Goal: Task Accomplishment & Management: Manage account settings

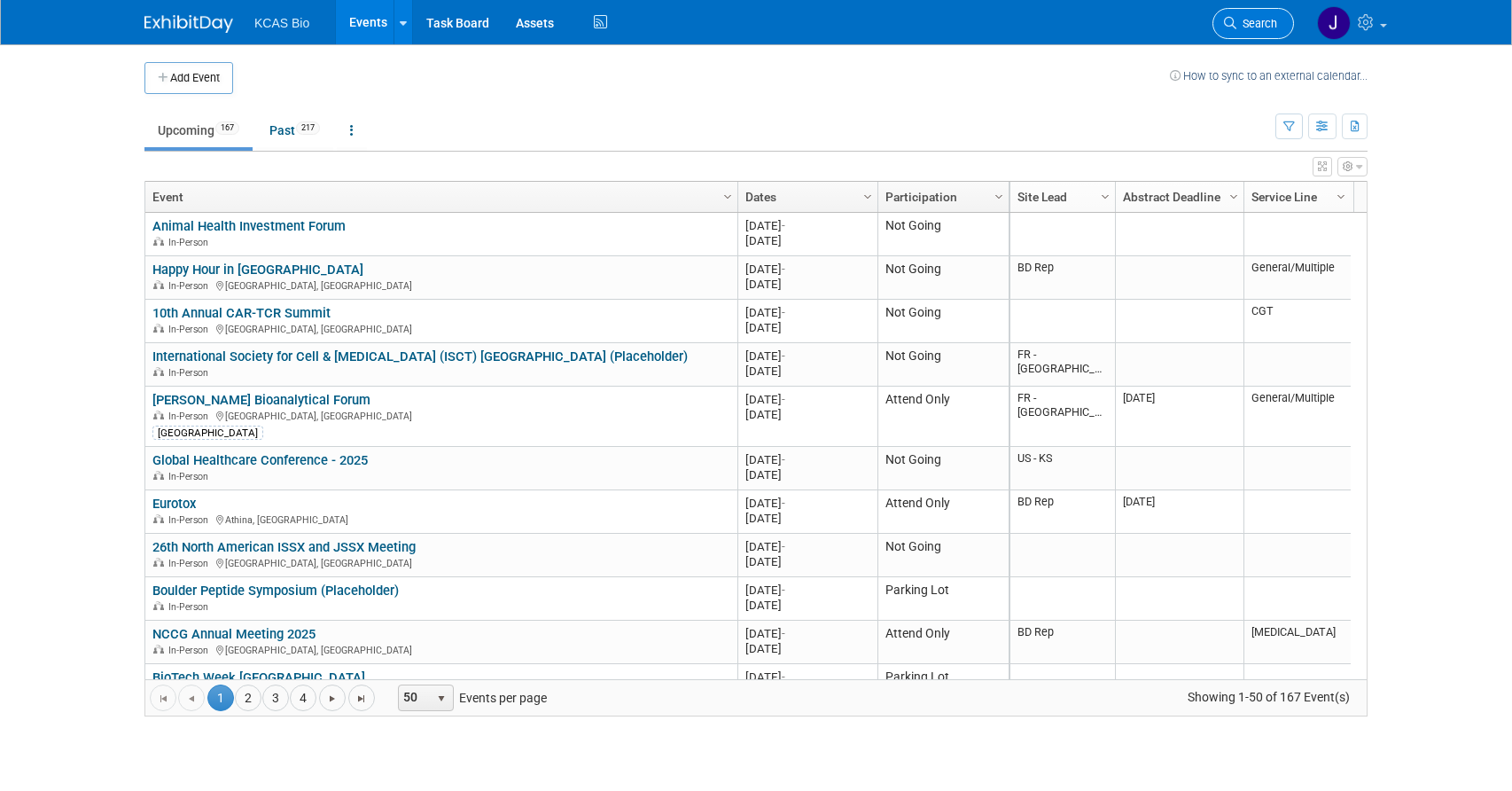
click at [1258, 22] on span "Search" at bounding box center [1256, 23] width 41 height 13
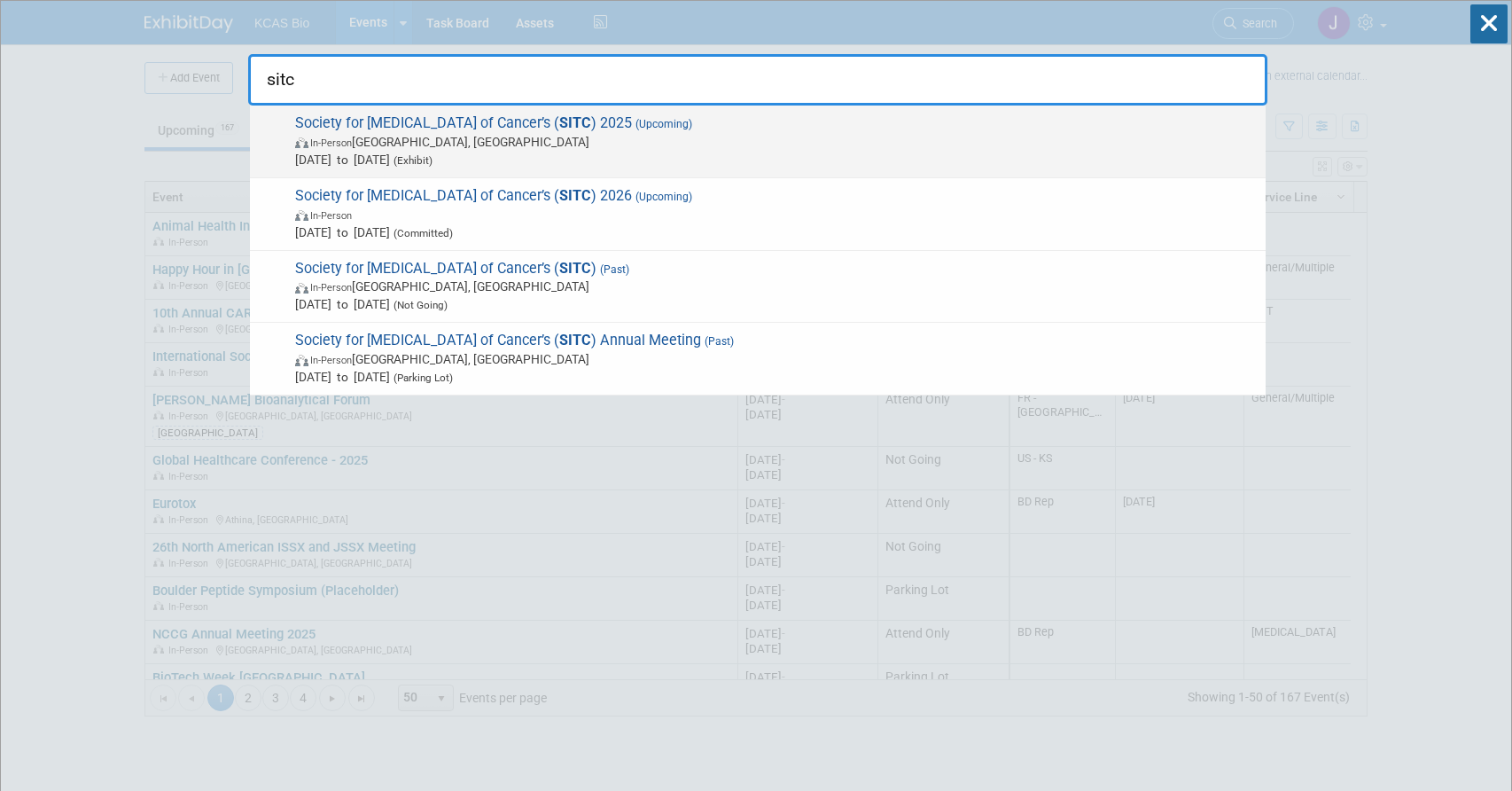
type input "sitc"
click at [854, 149] on span "In-Person [GEOGRAPHIC_DATA], [GEOGRAPHIC_DATA]" at bounding box center [776, 142] width 962 height 18
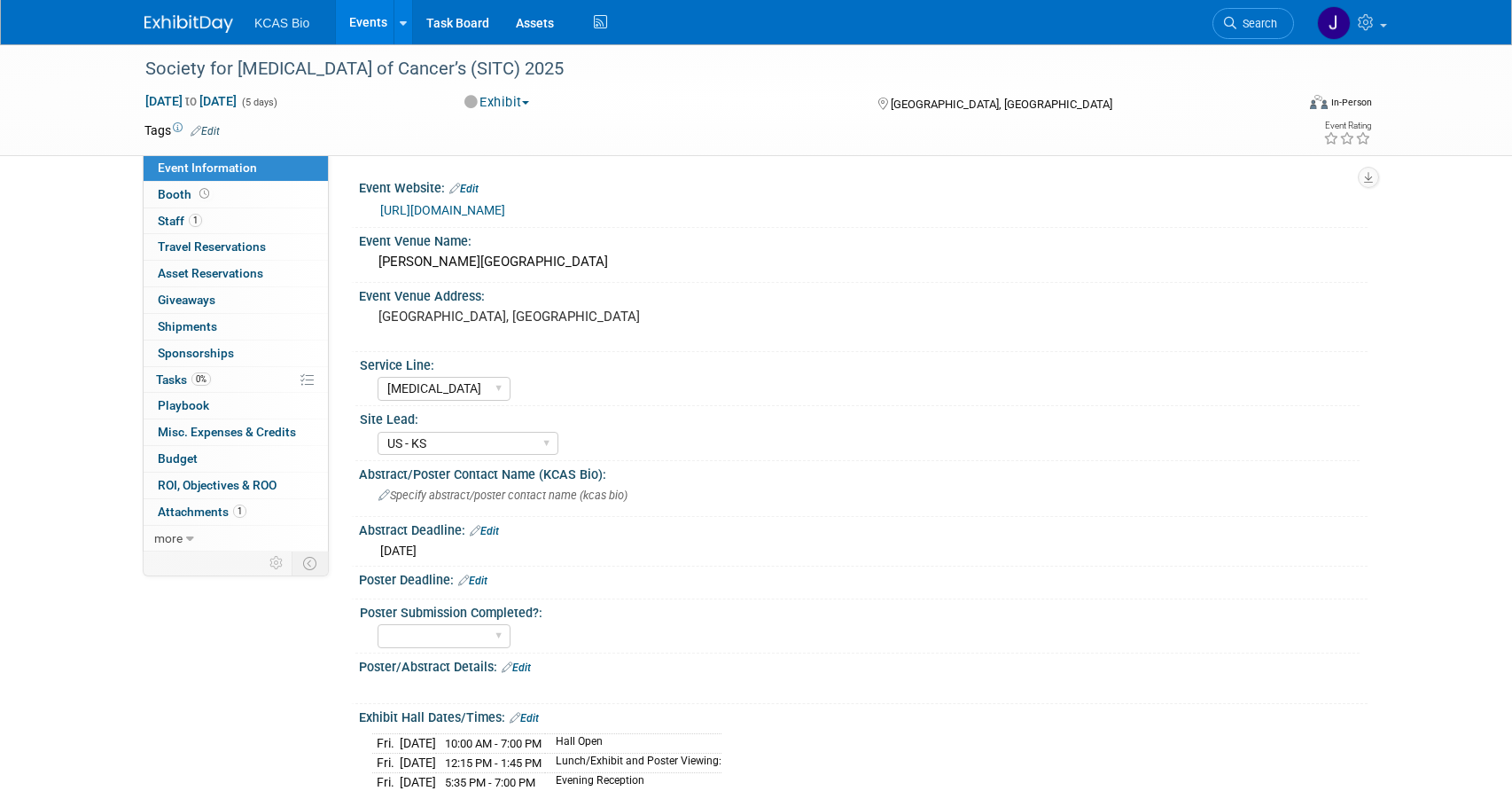
select select "[MEDICAL_DATA]"
select select "US - KS"
click at [185, 203] on link "Booth" at bounding box center [235, 195] width 185 height 26
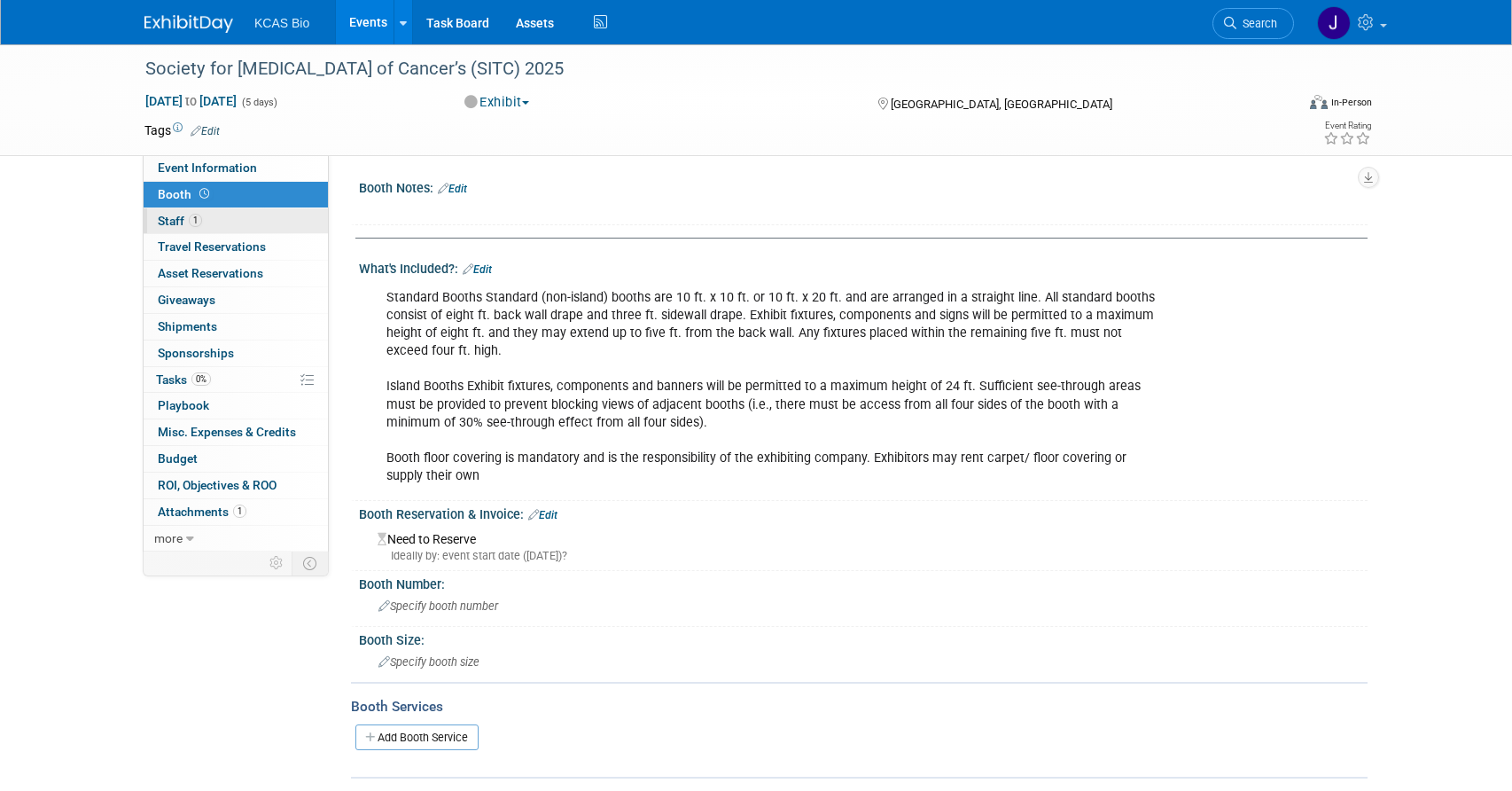
click at [180, 214] on span "Staff 1" at bounding box center [180, 220] width 44 height 14
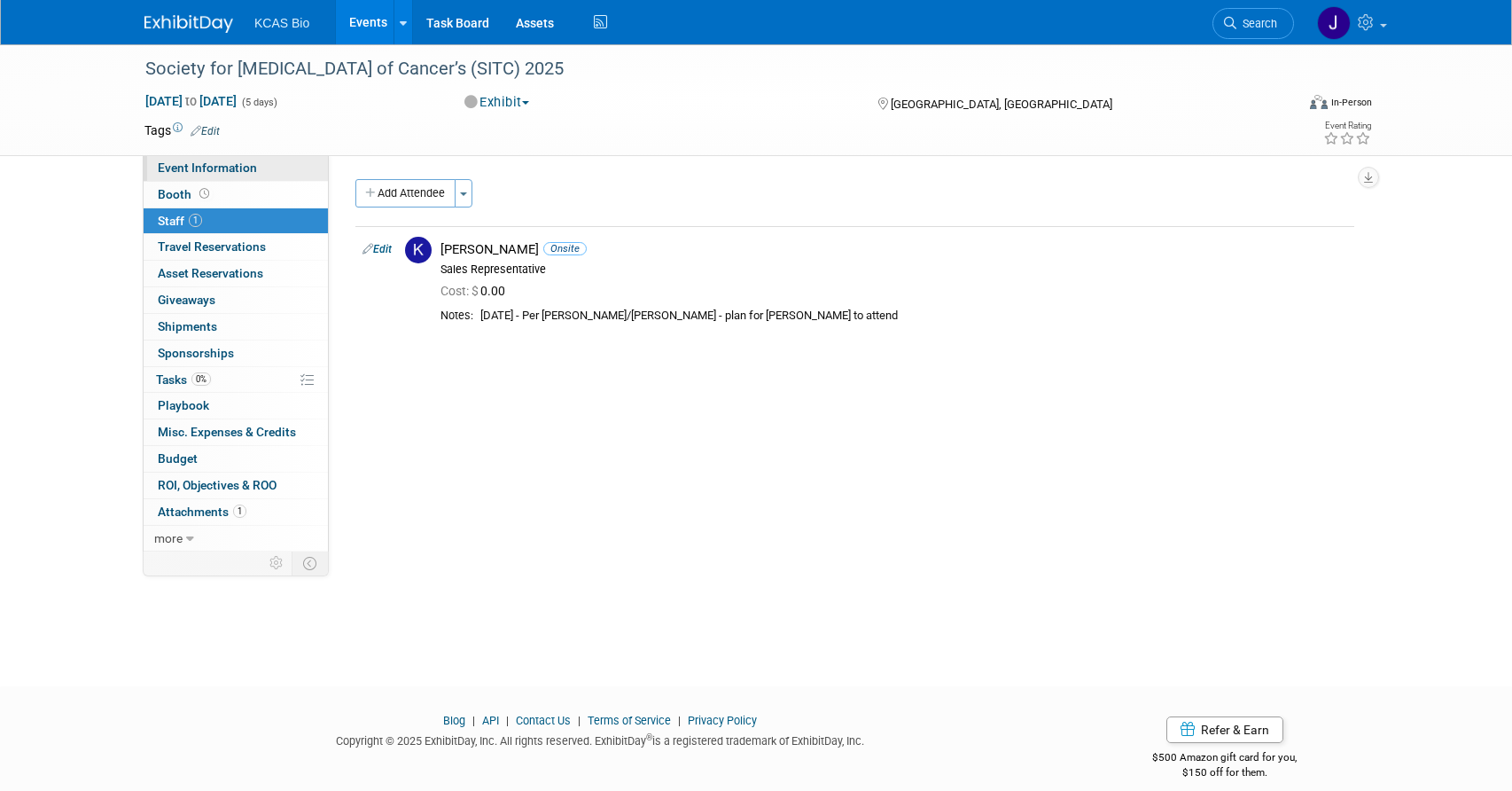
click at [190, 166] on span "Event Information" at bounding box center [208, 167] width 99 height 14
select select "[MEDICAL_DATA]"
select select "US - KS"
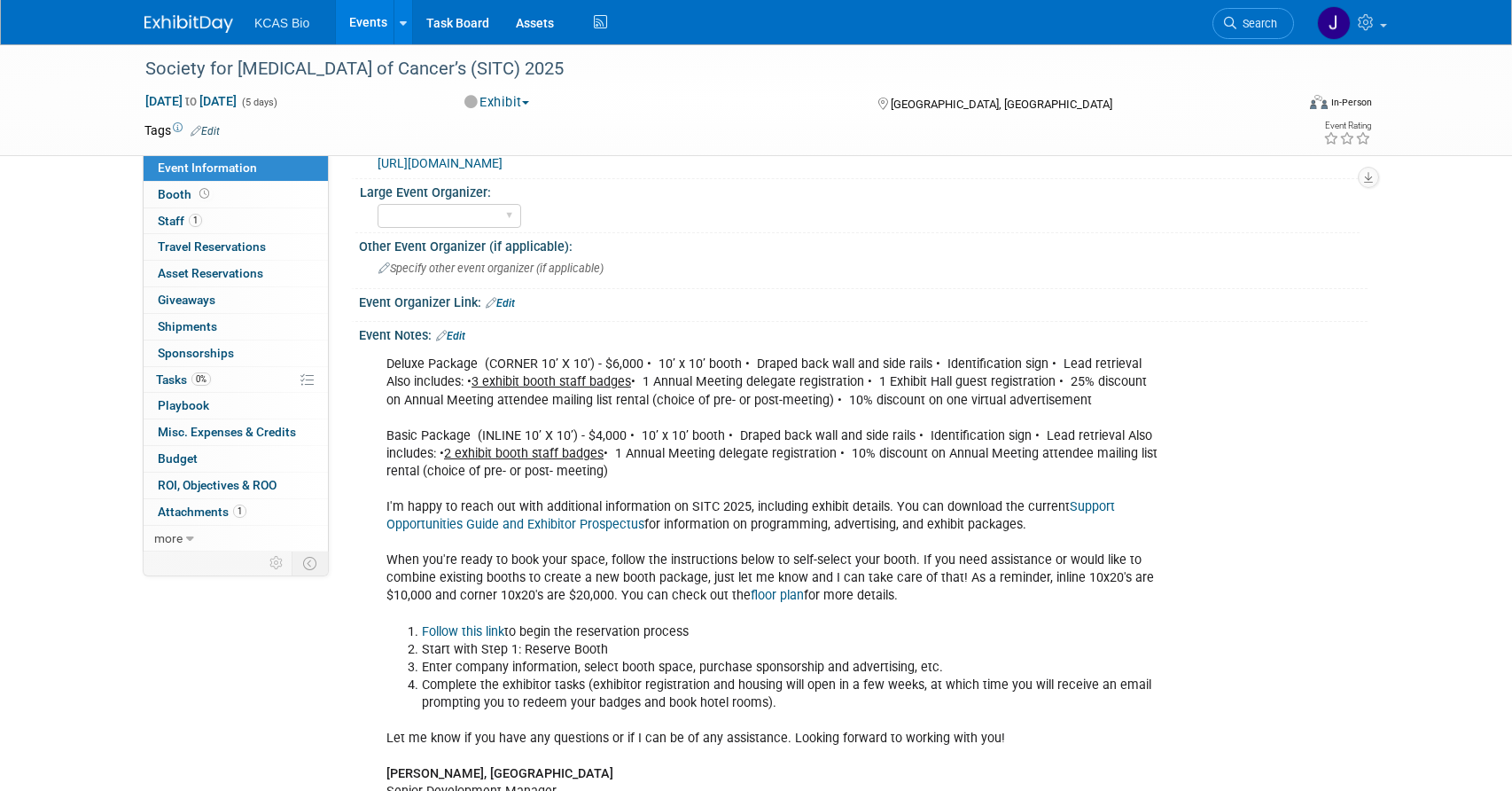
scroll to position [1064, 0]
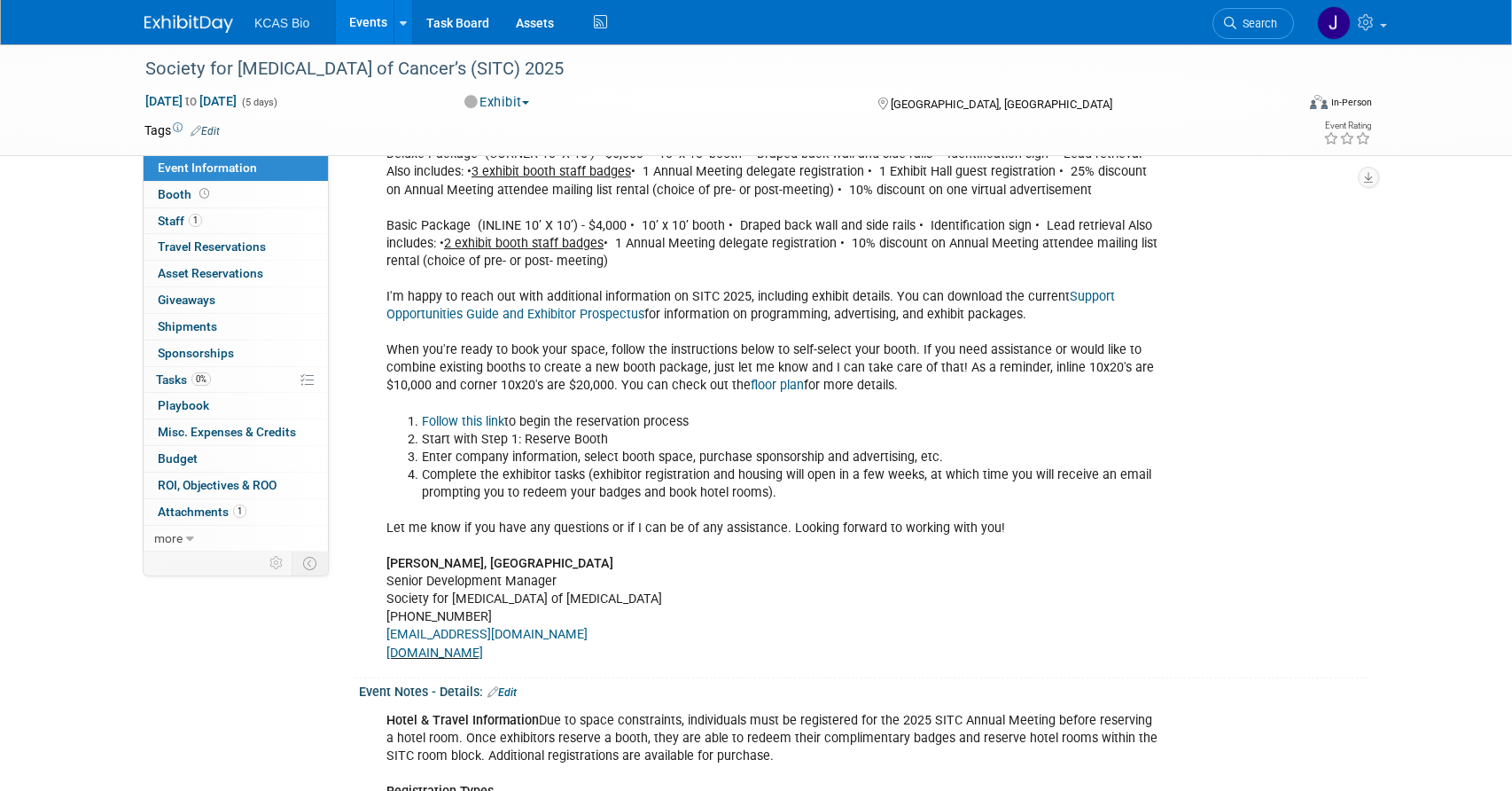
click at [502, 101] on button "Exhibit" at bounding box center [497, 102] width 78 height 19
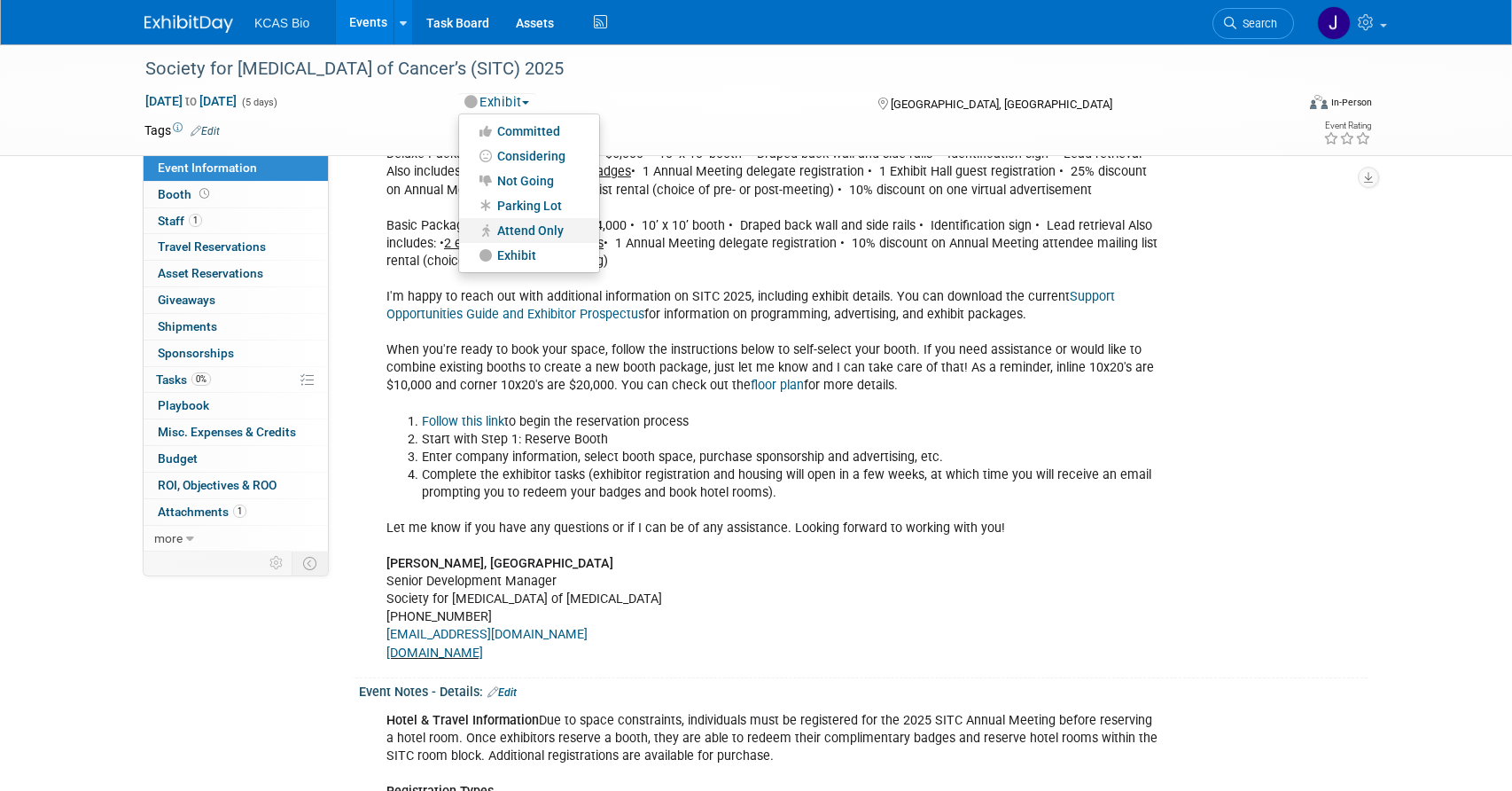
click at [546, 233] on link "Attend Only" at bounding box center [530, 230] width 140 height 25
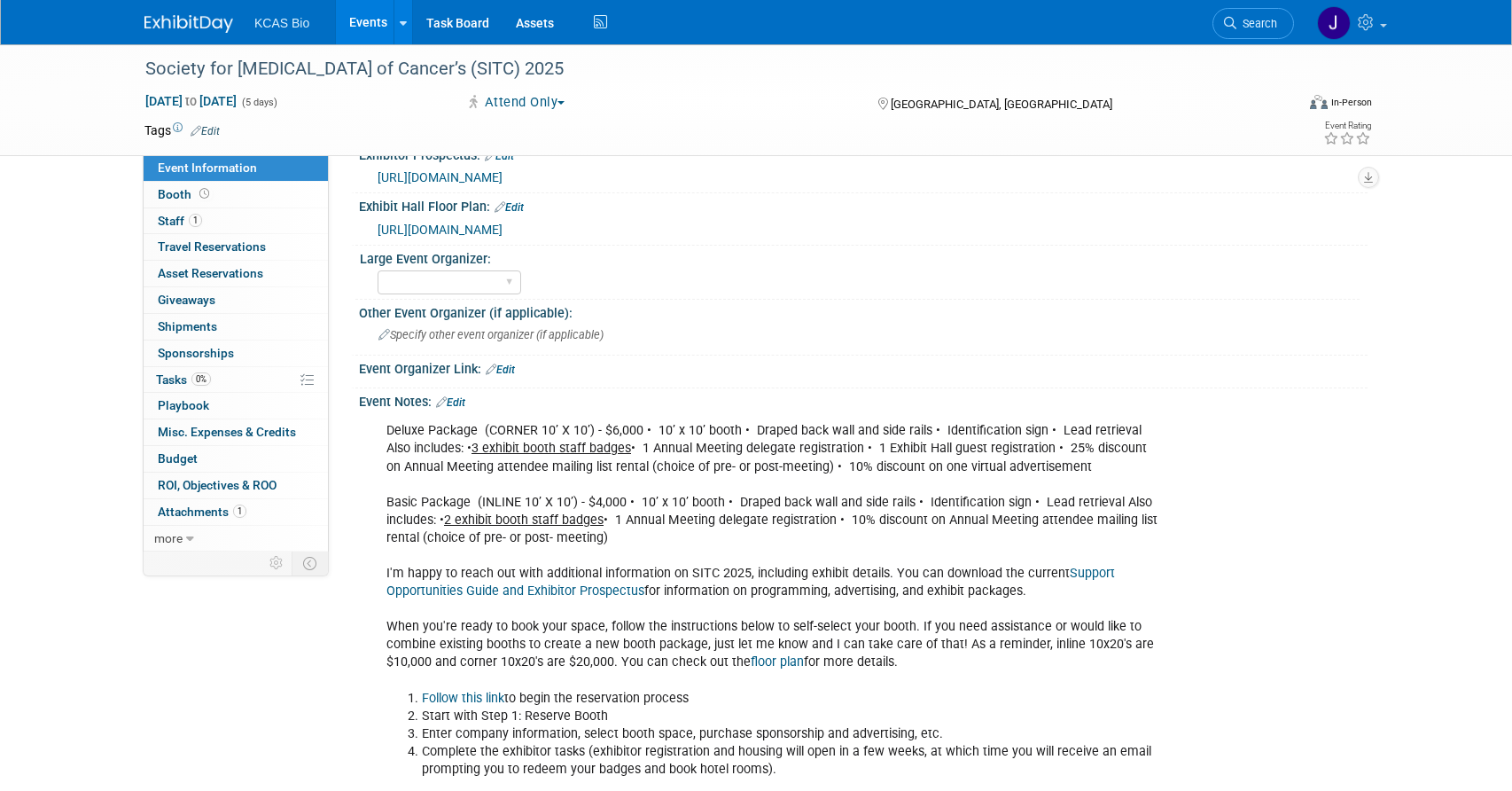
scroll to position [798, 0]
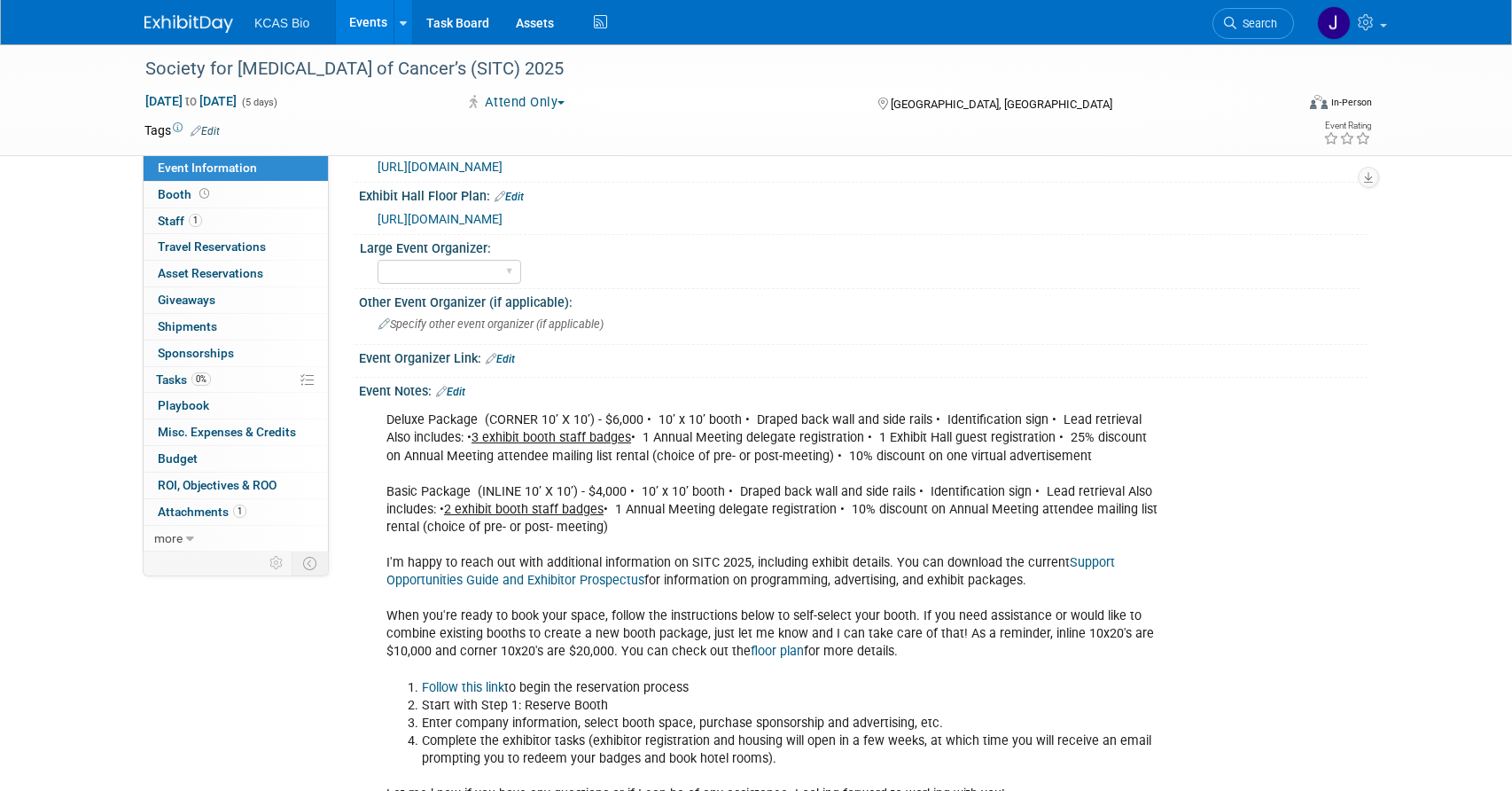
click at [462, 398] on link "Edit" at bounding box center [451, 392] width 30 height 13
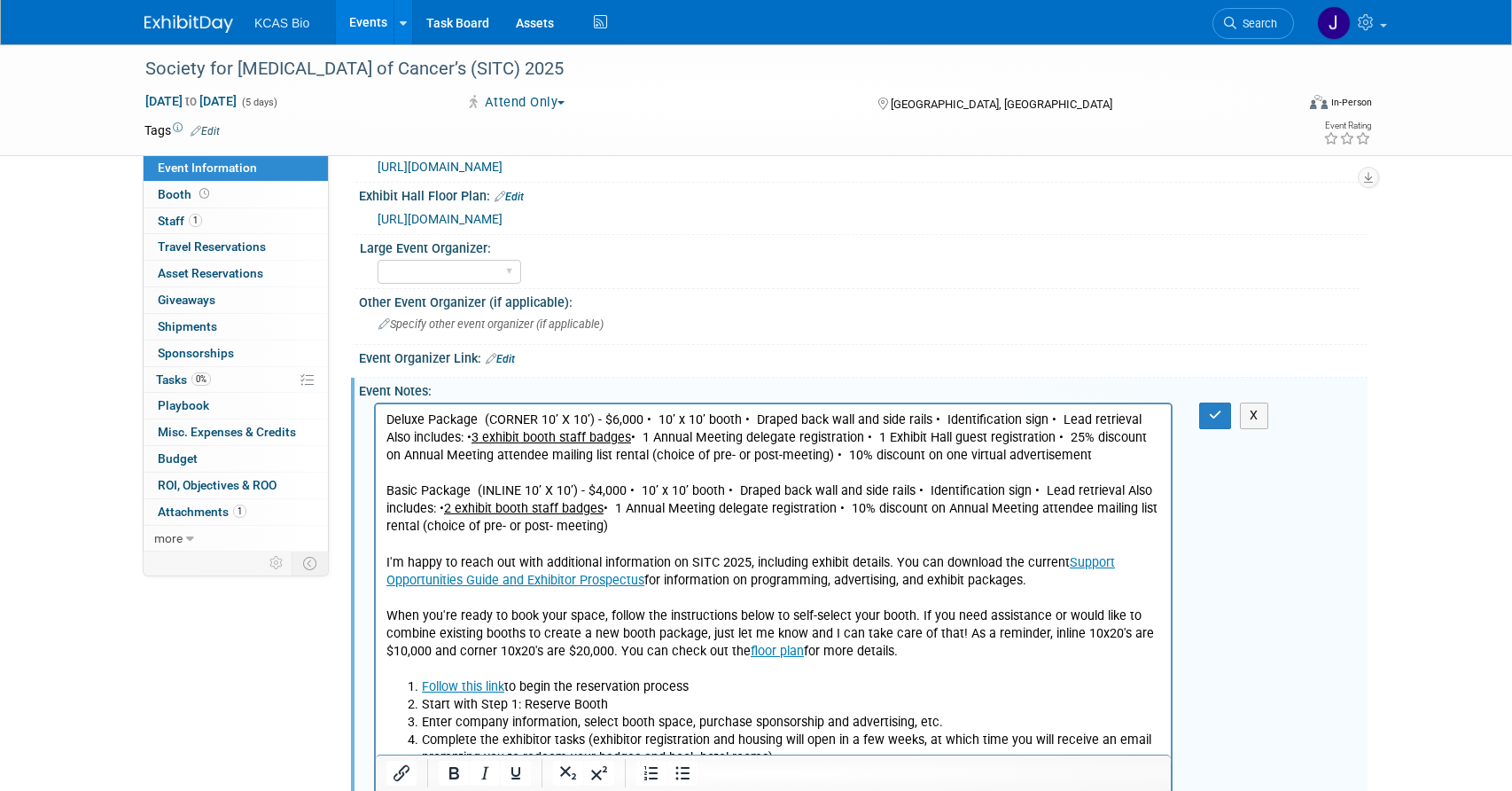
scroll to position [0, 0]
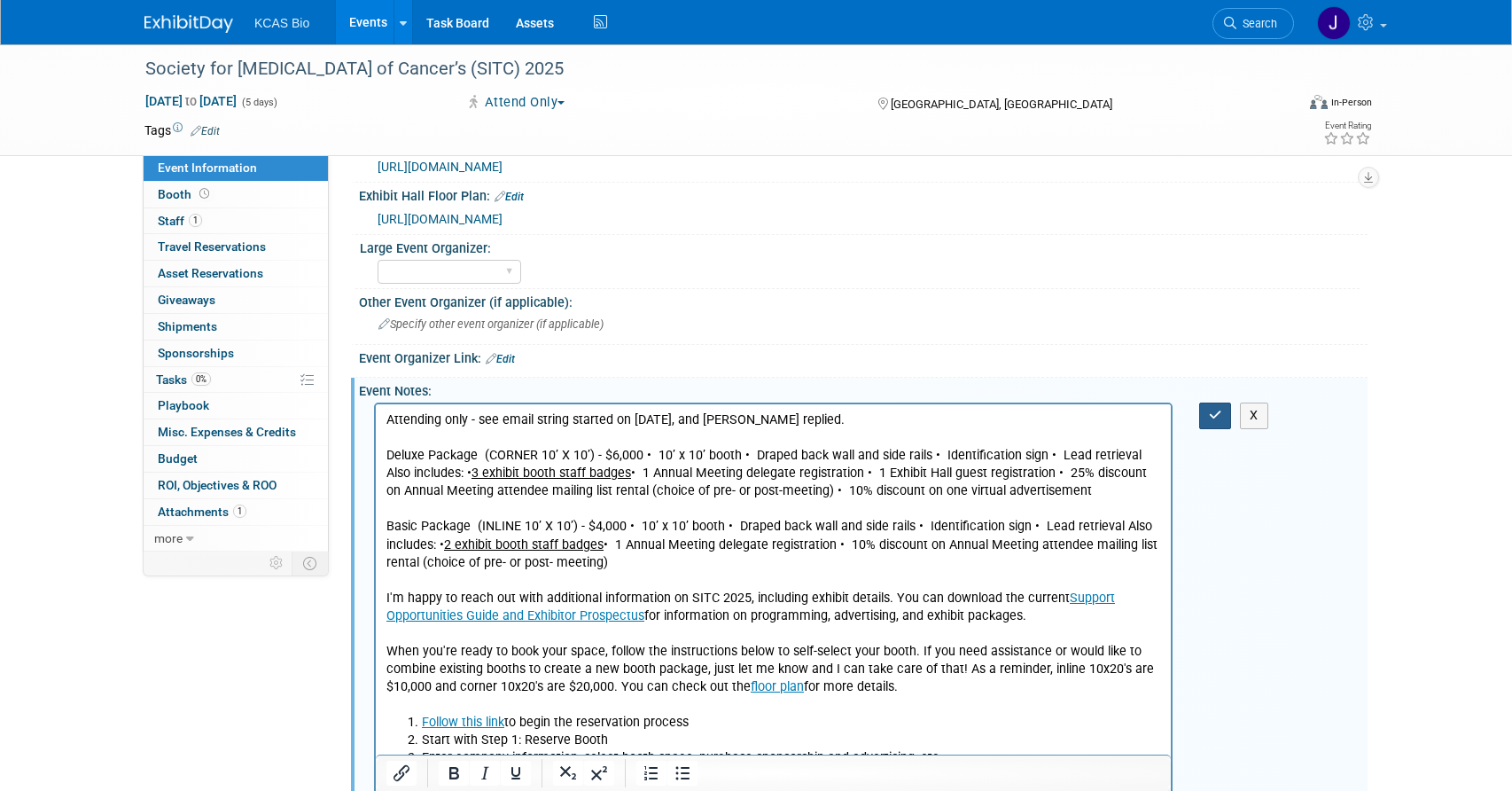
click at [1218, 421] on icon "button" at bounding box center [1215, 414] width 13 height 13
